Goal: Task Accomplishment & Management: Complete application form

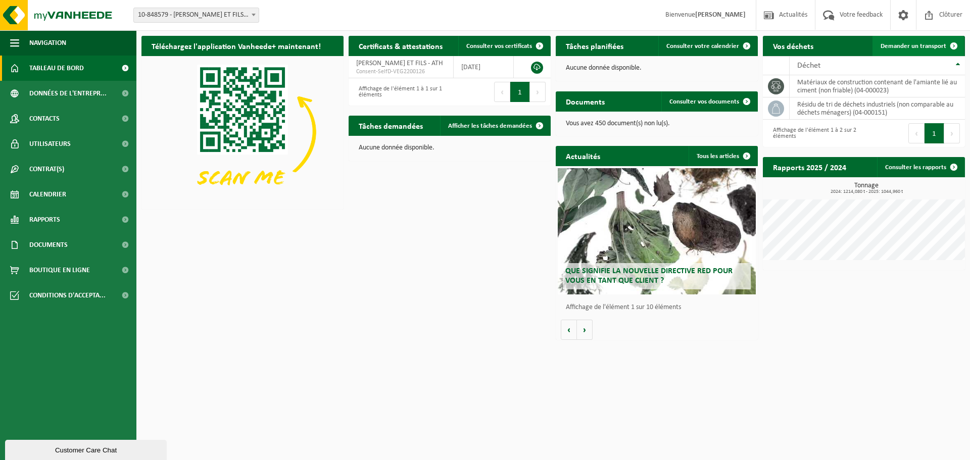
click at [910, 40] on link "Demander un transport" at bounding box center [918, 46] width 91 height 20
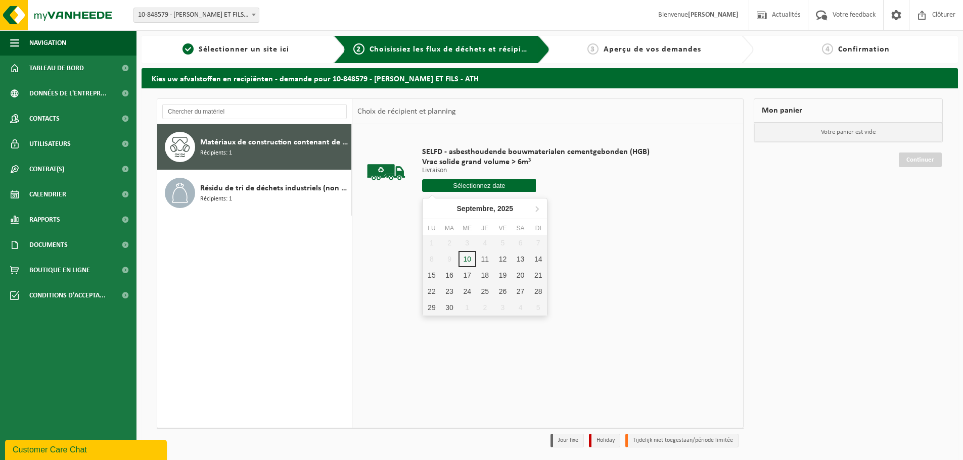
click at [474, 189] on input "text" at bounding box center [479, 185] width 114 height 13
click at [480, 264] on div "11" at bounding box center [485, 259] width 18 height 16
type input "à partir de [DATE]"
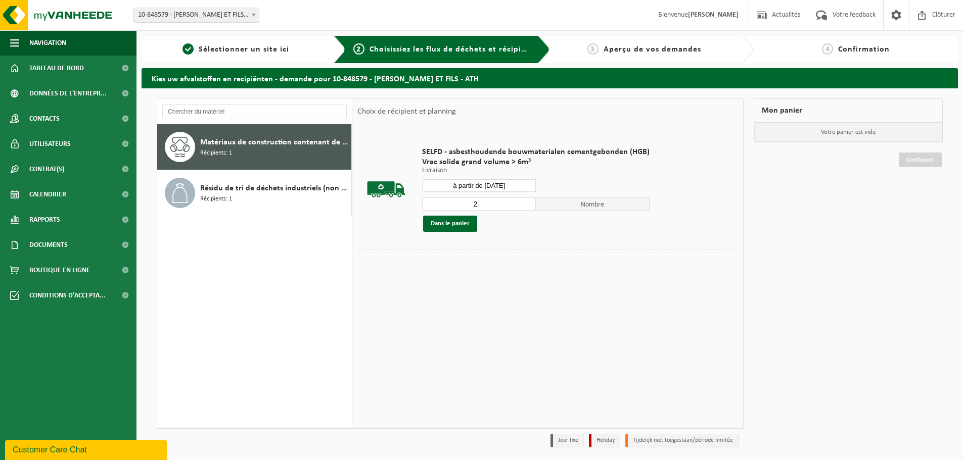
type input "2"
click at [526, 203] on input "2" at bounding box center [479, 204] width 114 height 13
click at [458, 225] on button "Dans le panier" at bounding box center [450, 224] width 54 height 16
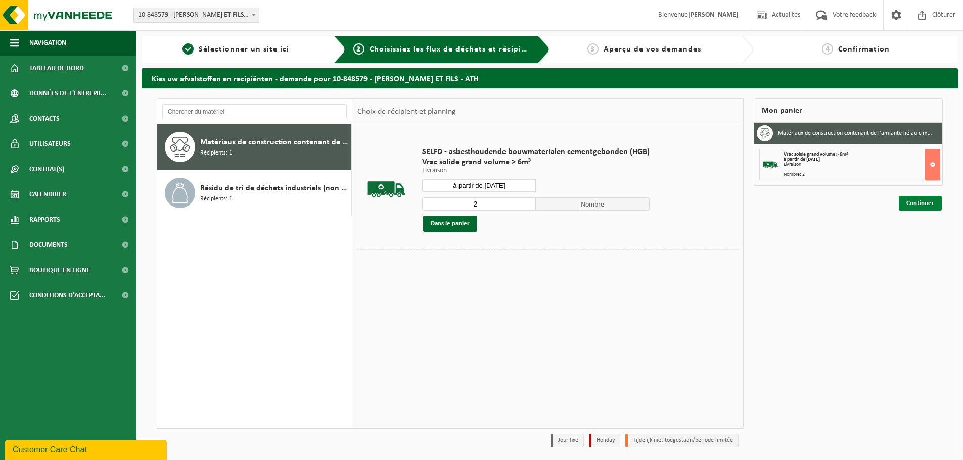
click at [923, 206] on link "Continuer" at bounding box center [920, 203] width 43 height 15
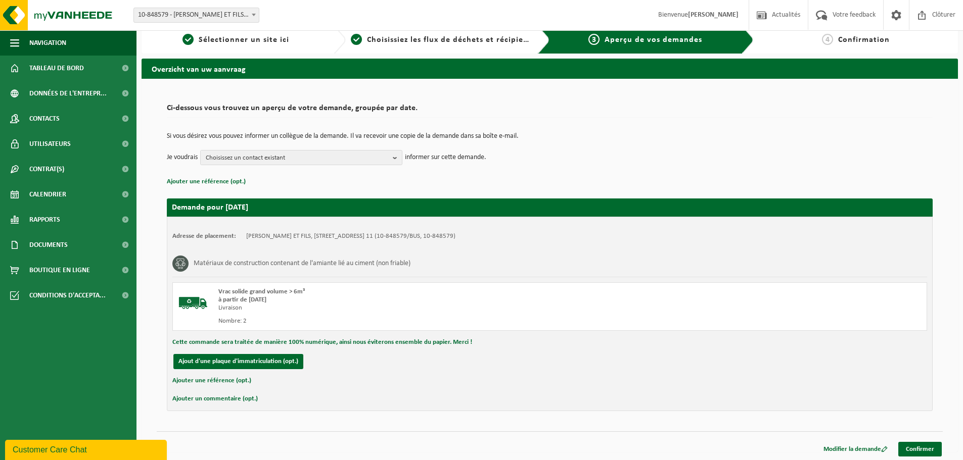
scroll to position [12, 0]
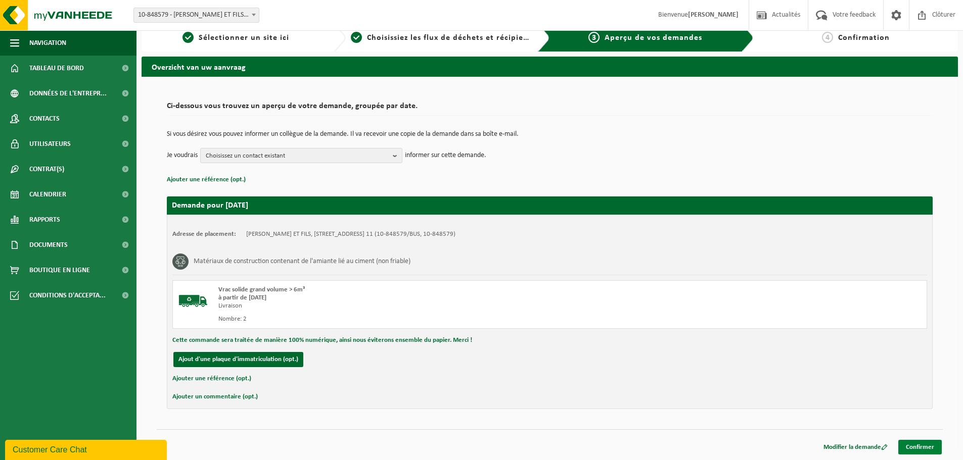
click at [928, 451] on link "Confirmer" at bounding box center [919, 447] width 43 height 15
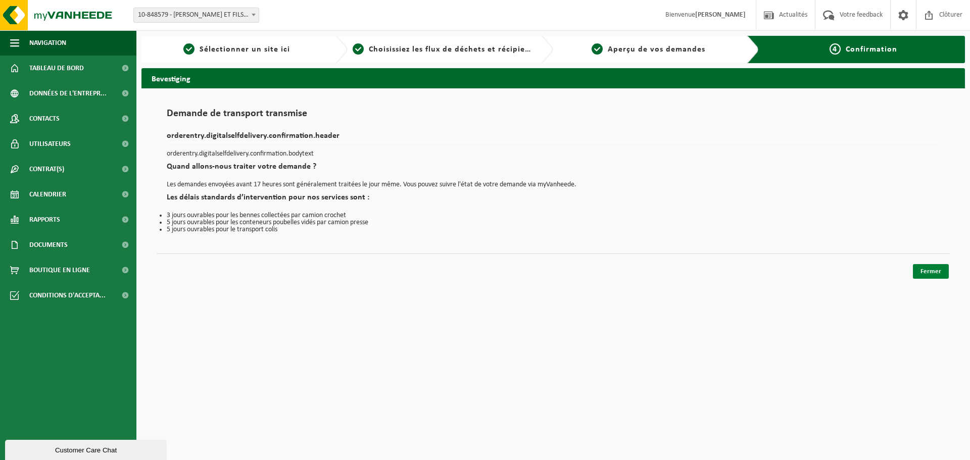
click at [948, 277] on link "Fermer" at bounding box center [931, 271] width 36 height 15
